Goal: Task Accomplishment & Management: Use online tool/utility

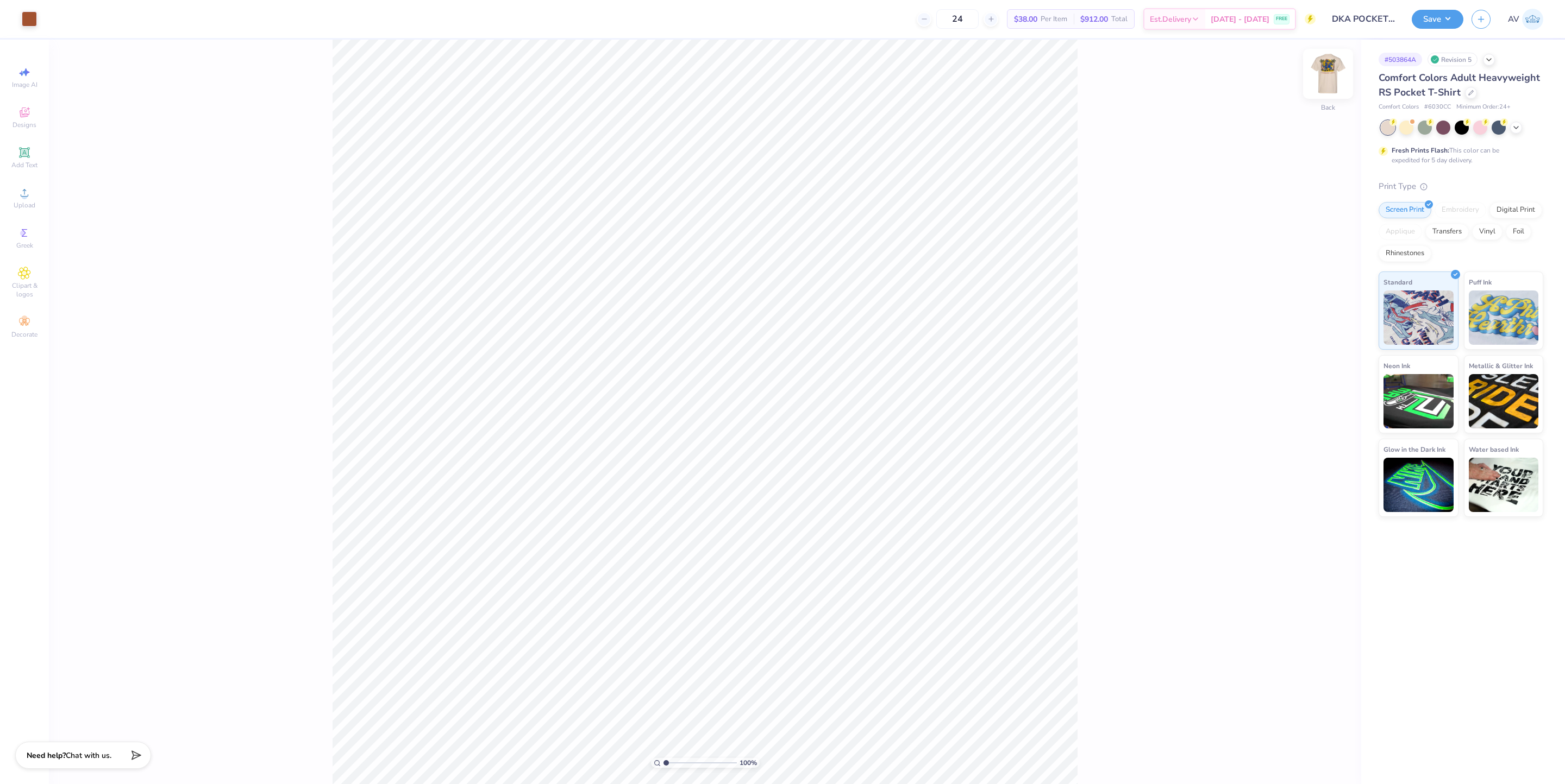
click at [1333, 69] on img at bounding box center [1327, 74] width 43 height 43
type input "1.13"
type input "0.89"
type input "13.20"
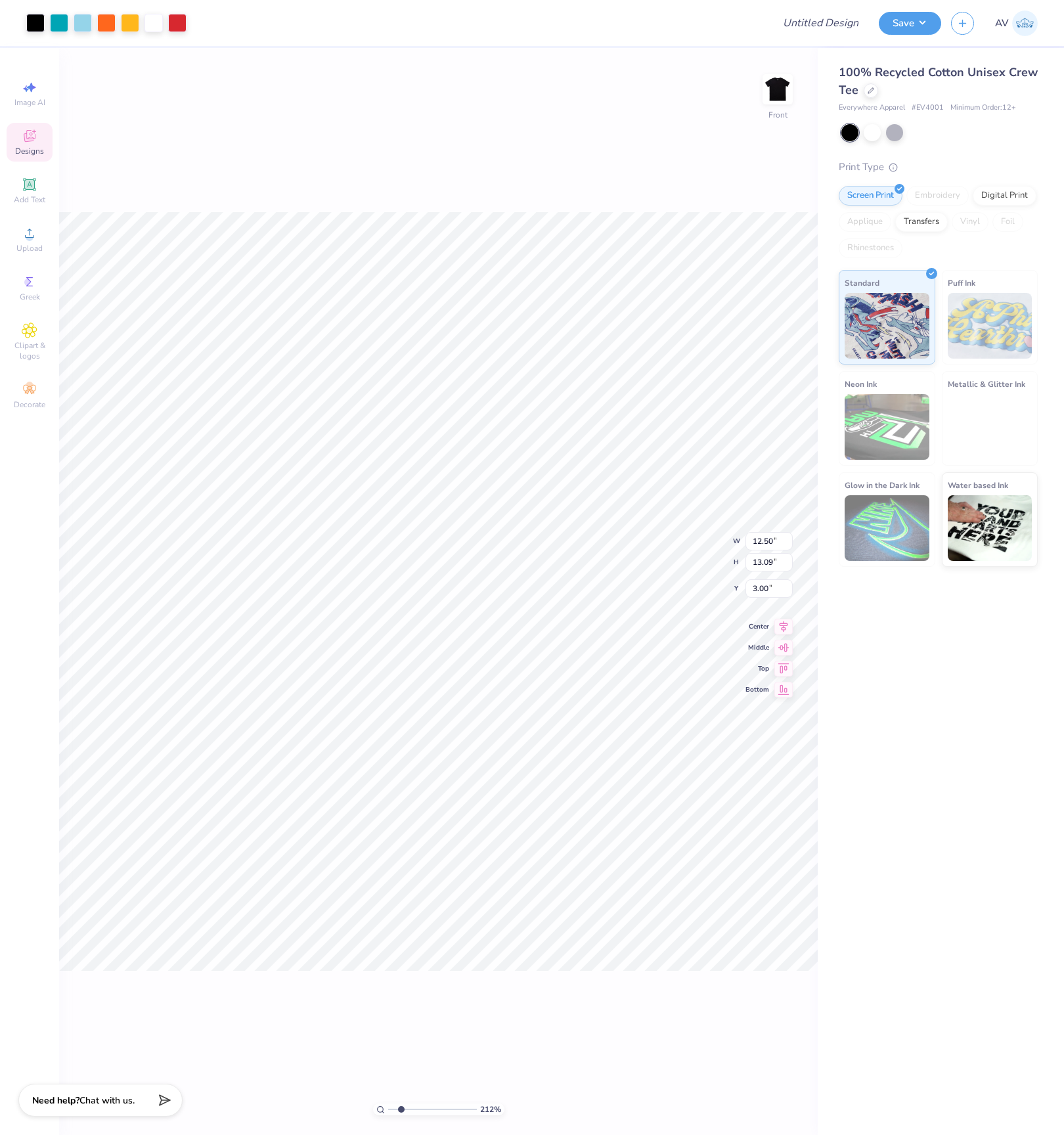
type input "2.11779452297498"
type input "4.17"
type input "3.33"
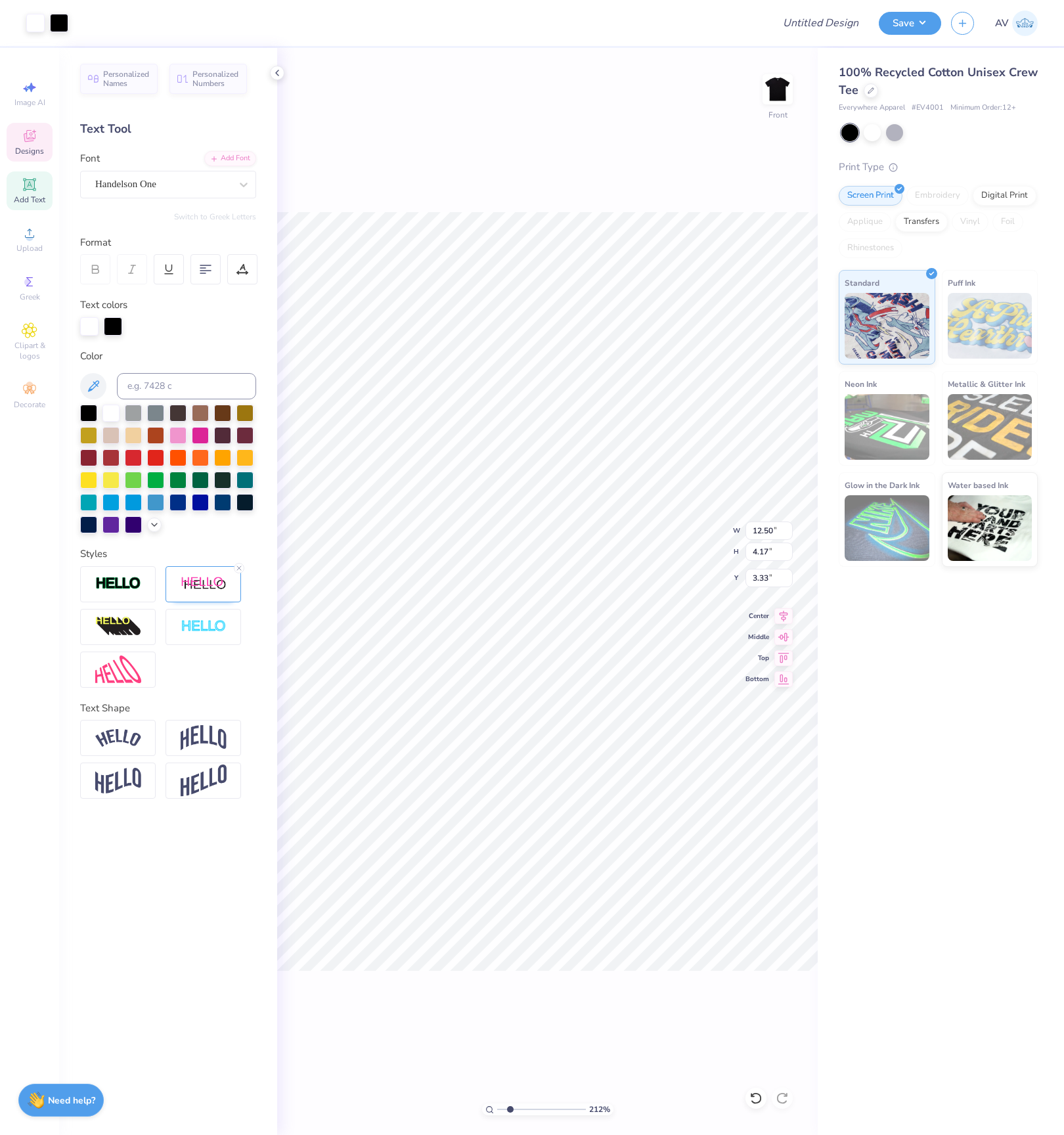
scroll to position [16, 2]
type input "2.11779452297498"
type input "0.57"
type input "0.63"
type input "9.25"
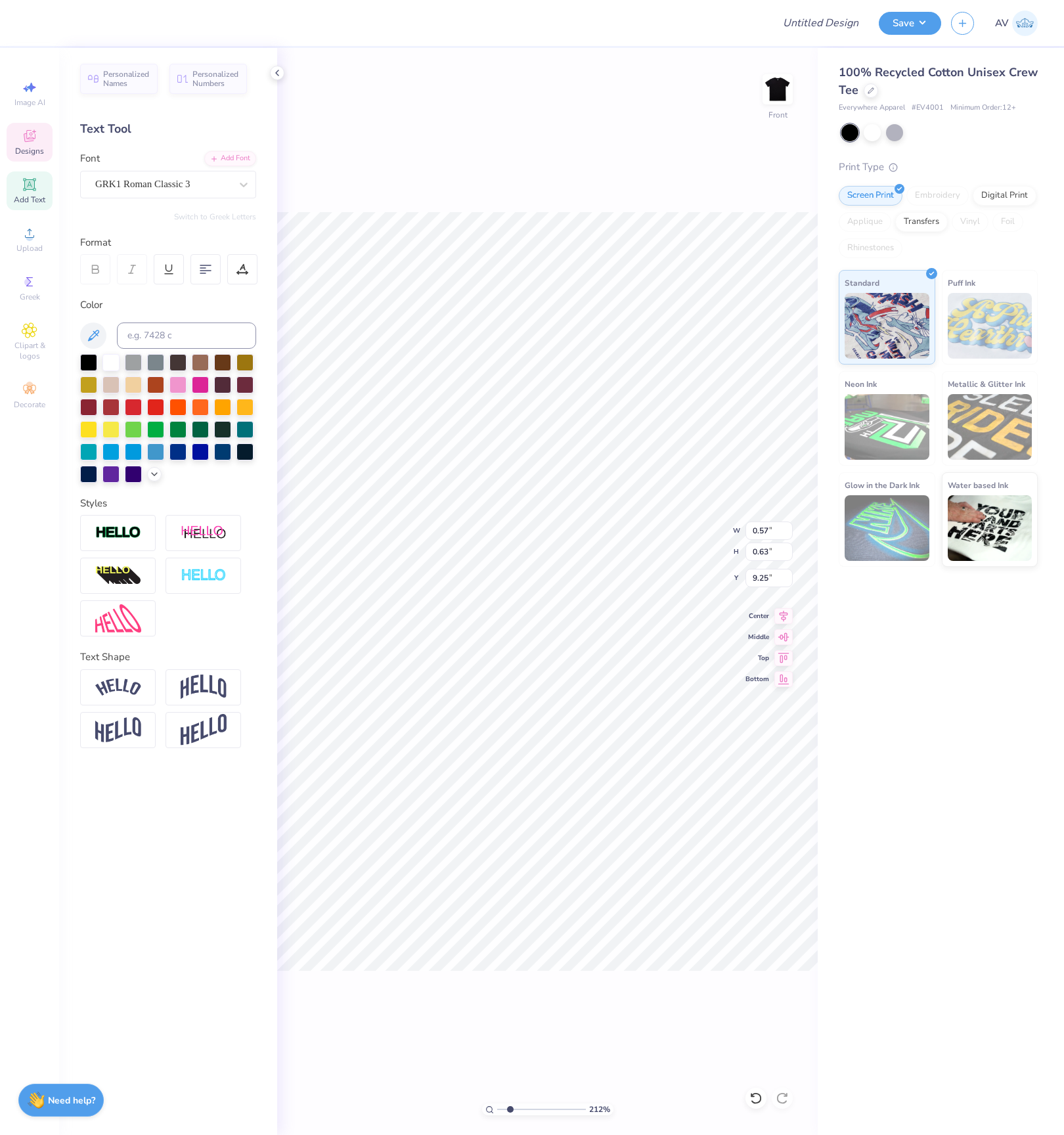
type input "2.11779452297498"
type input "8.15"
type input "2.11779452297498"
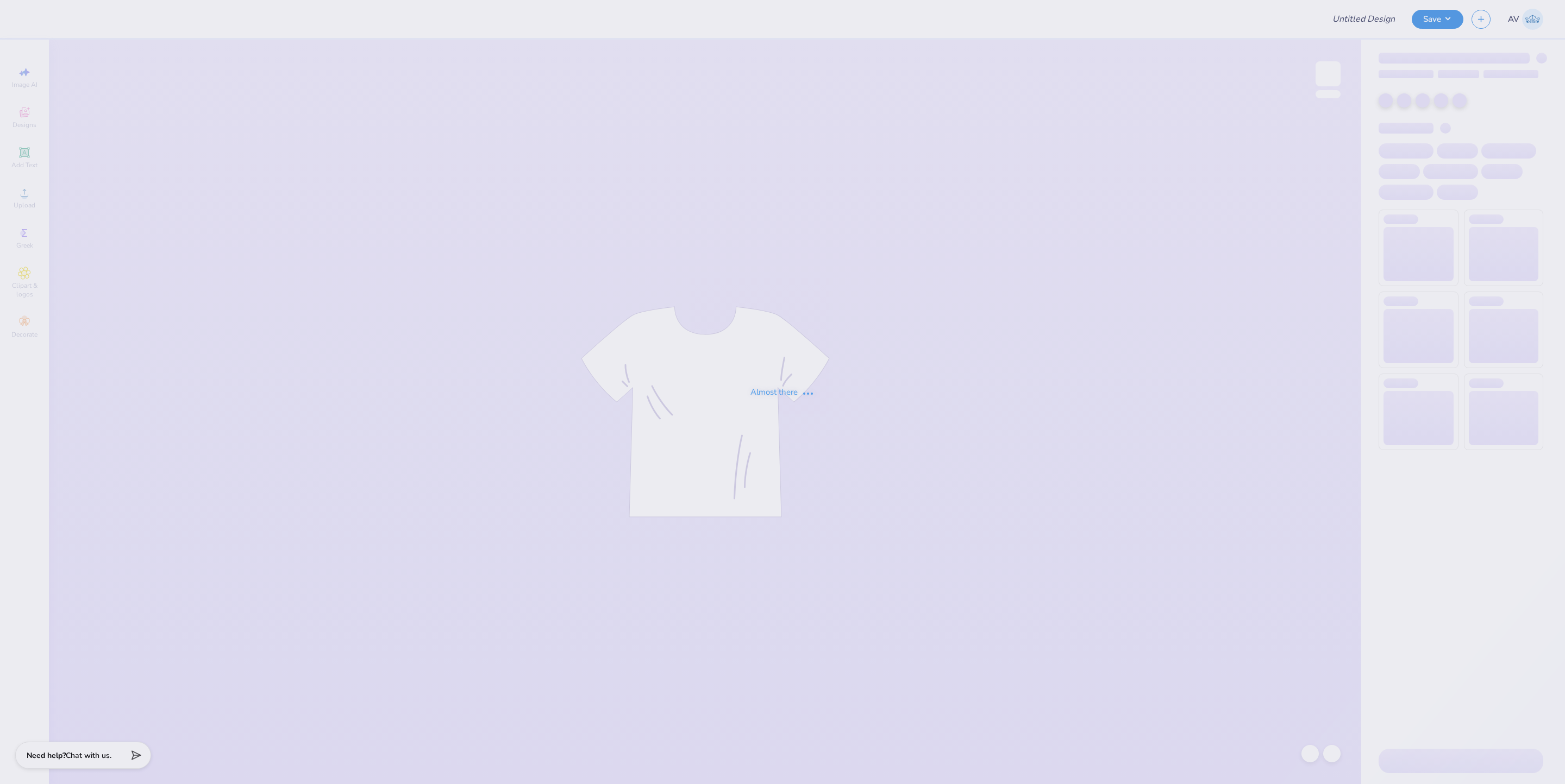
type input "ALPHA PHIFA SHIRT"
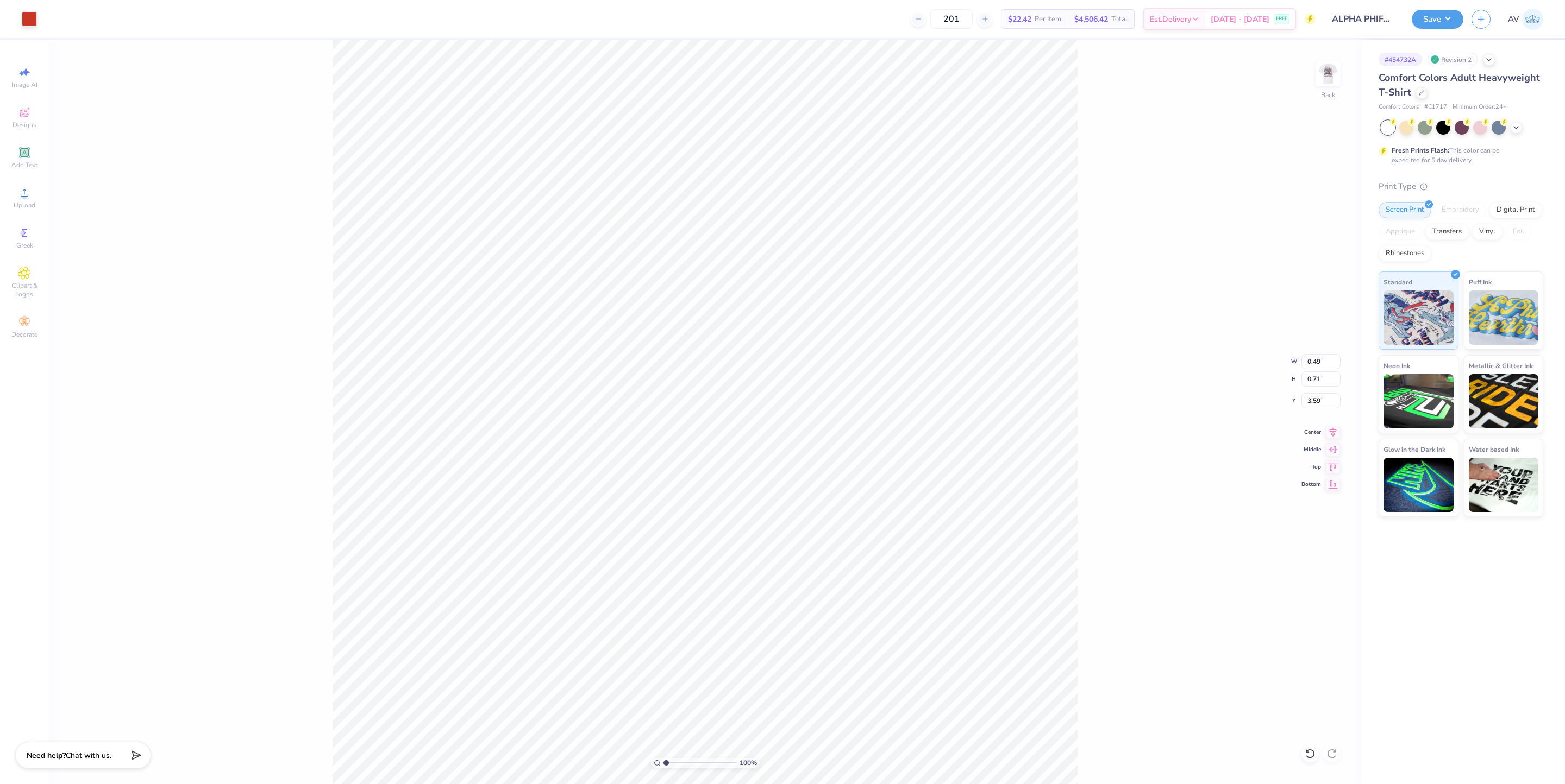
type input "0.49"
type input "0.71"
type input "3.59"
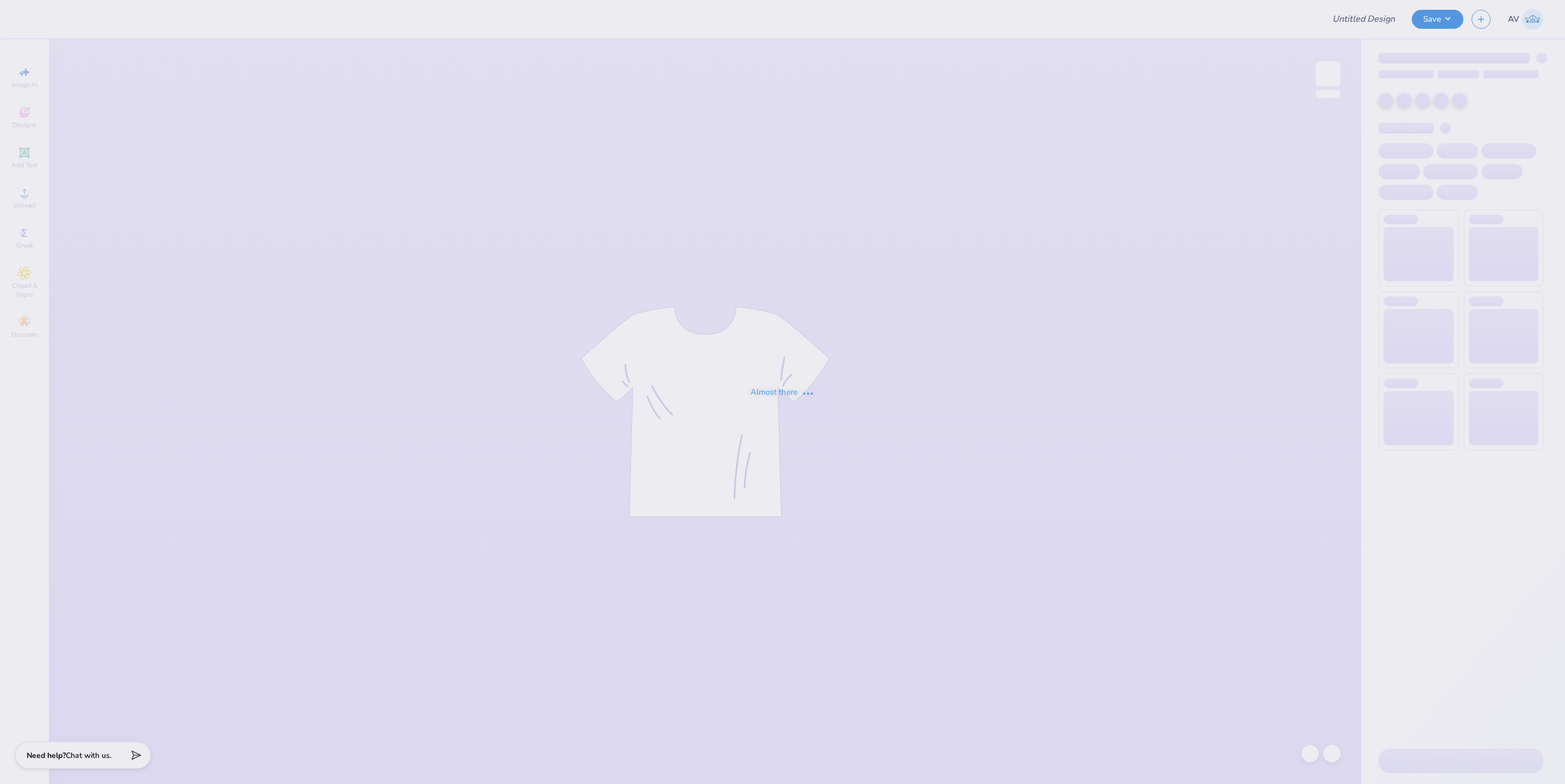
type input "UF Weightlifting DryFit Order"
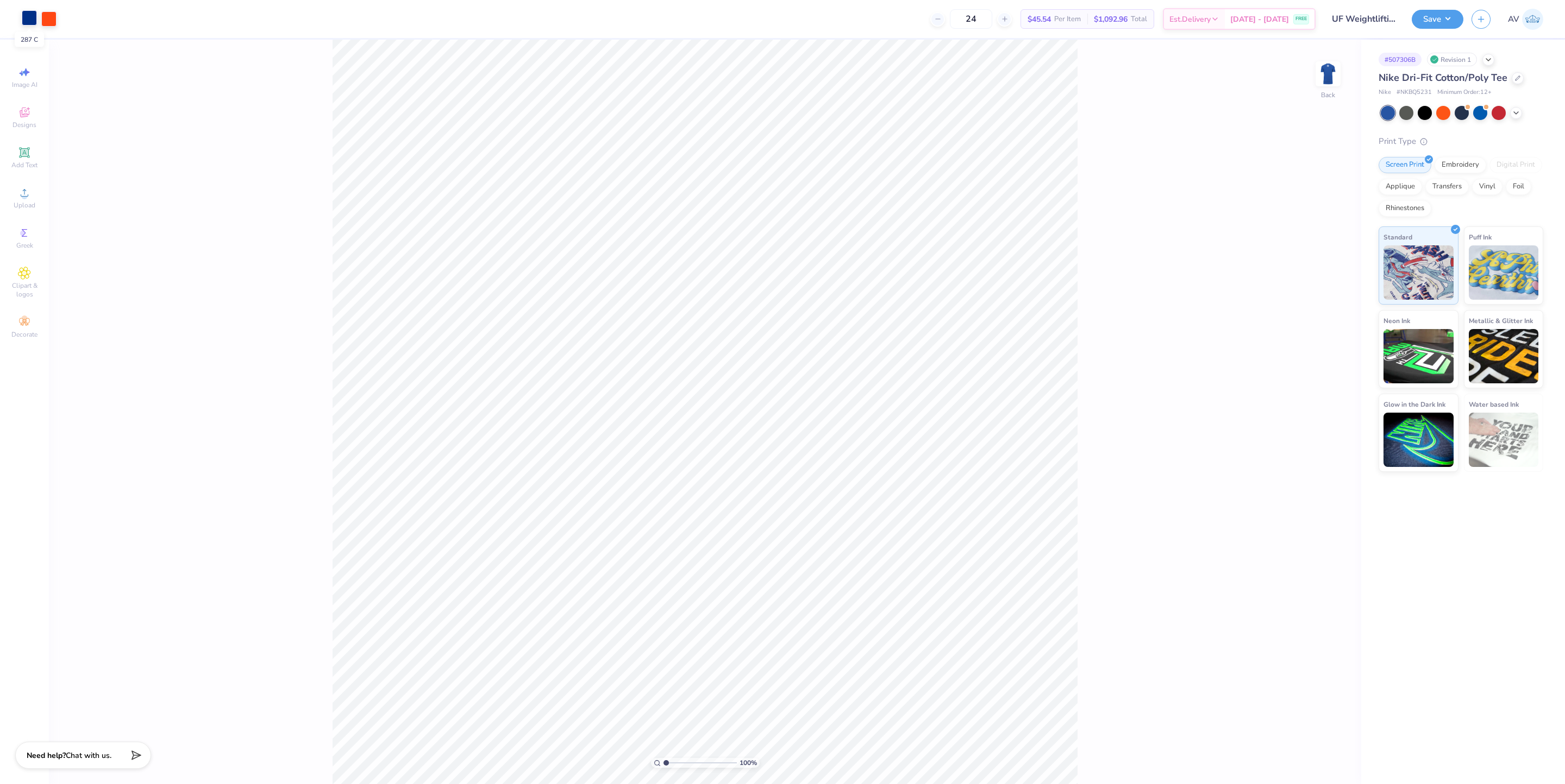
click at [30, 17] on div at bounding box center [30, 18] width 15 height 15
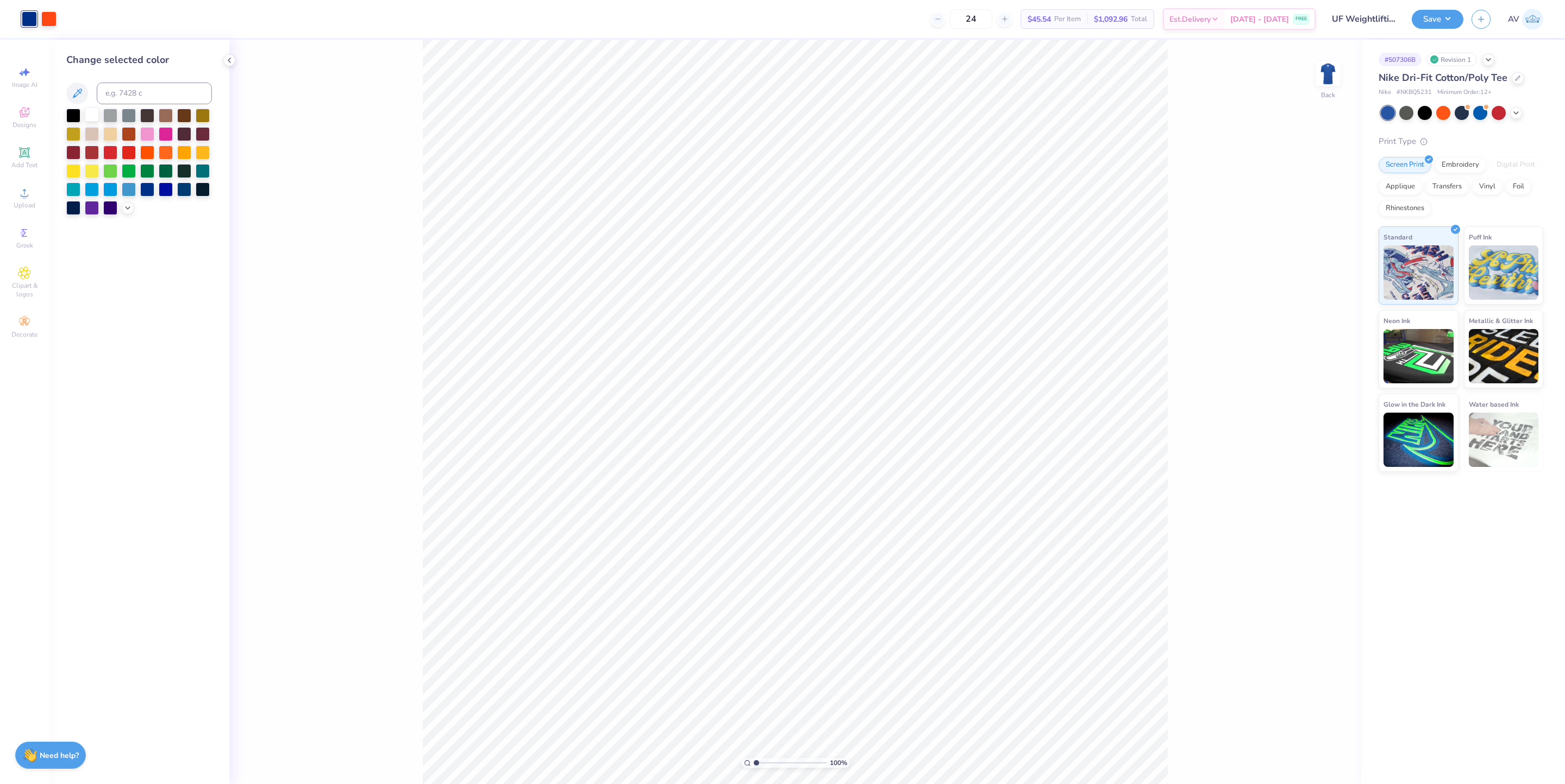
click at [91, 112] on div at bounding box center [92, 115] width 14 height 14
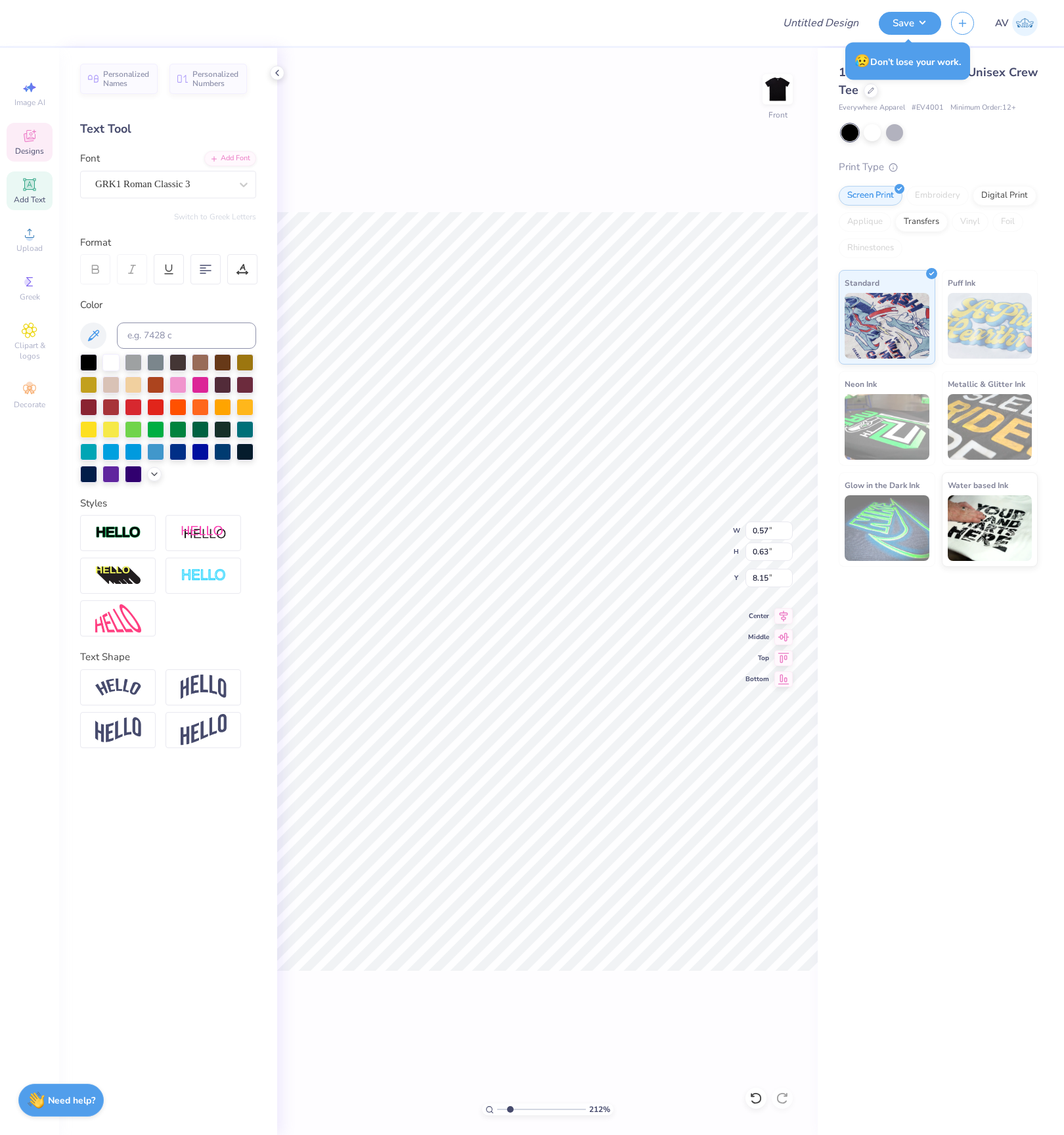
type input "2.11779452297498"
